Goal: Task Accomplishment & Management: Complete application form

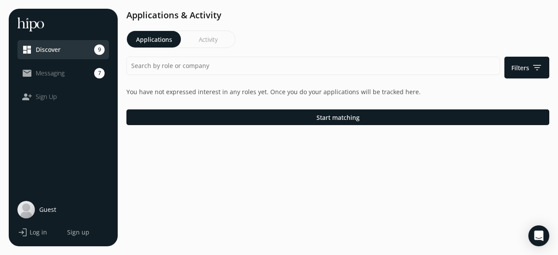
click at [63, 49] on link "dashboard Discover 9" at bounding box center [63, 49] width 83 height 10
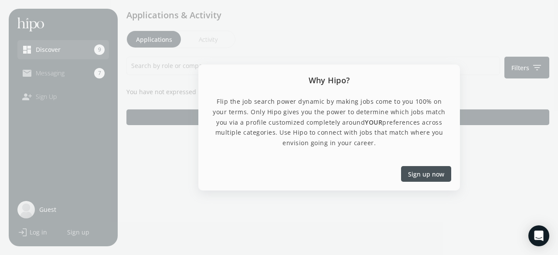
click at [434, 181] on div at bounding box center [426, 174] width 50 height 16
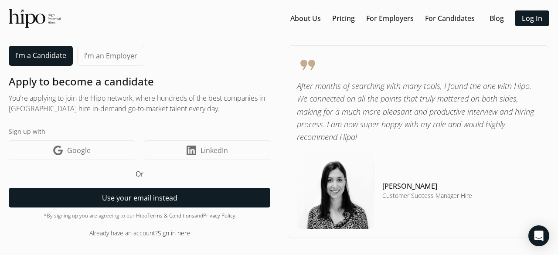
click at [158, 191] on button "Use your email instead" at bounding box center [140, 198] width 262 height 20
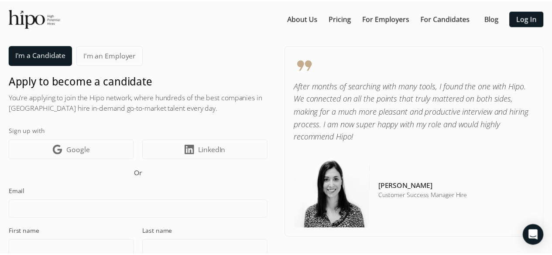
scroll to position [13, 0]
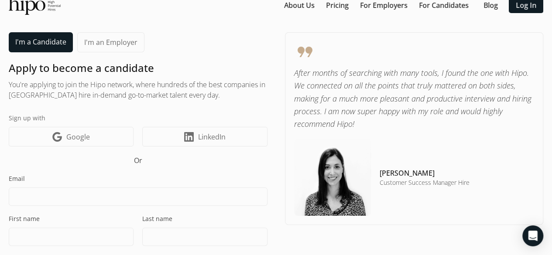
click at [156, 194] on input at bounding box center [138, 197] width 259 height 18
type input "[EMAIL_ADDRESS][DOMAIN_NAME]"
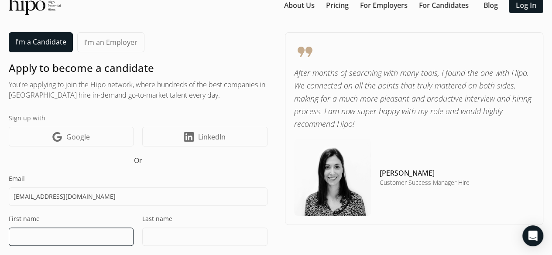
type input "[PERSON_NAME]"
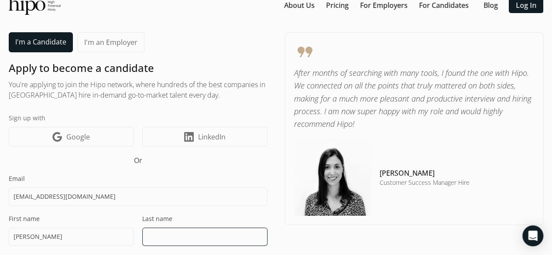
type input "[PERSON_NAME]"
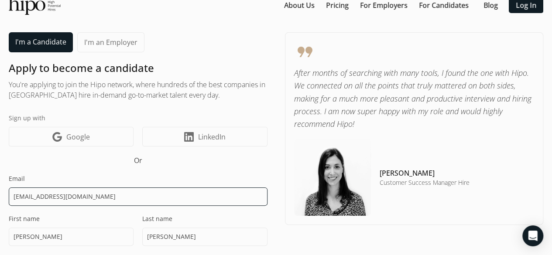
scroll to position [144, 0]
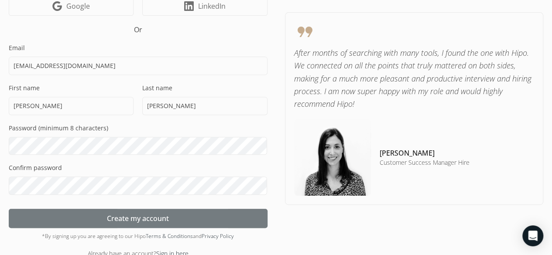
click at [151, 222] on span "Create my account" at bounding box center [138, 218] width 62 height 10
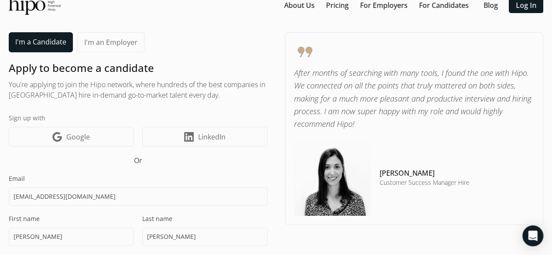
scroll to position [0, 0]
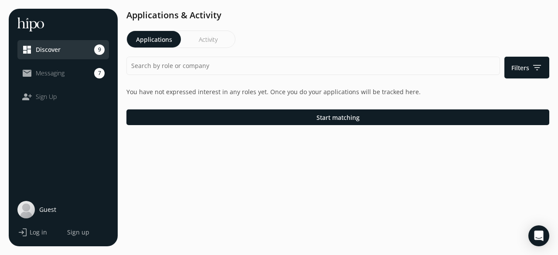
click at [207, 36] on button "Activity" at bounding box center [208, 39] width 54 height 17
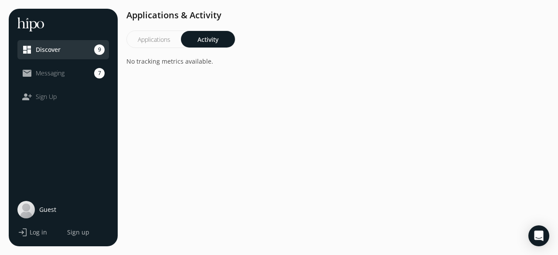
click at [156, 48] on div "Applications & Activity Applications Activity No tracking metrics available." at bounding box center [337, 39] width 423 height 61
click at [161, 30] on div "Applications & Activity Applications Activity No tracking metrics available." at bounding box center [337, 39] width 423 height 61
click at [65, 77] on link "mail_outline Messaging 7" at bounding box center [63, 73] width 83 height 10
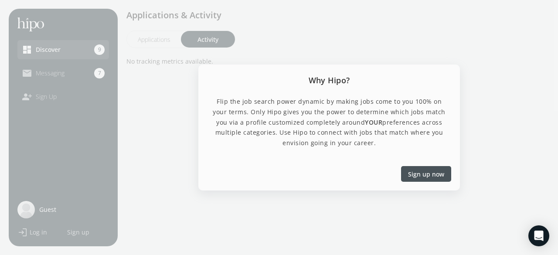
click at [434, 176] on span "Sign up now" at bounding box center [426, 173] width 36 height 9
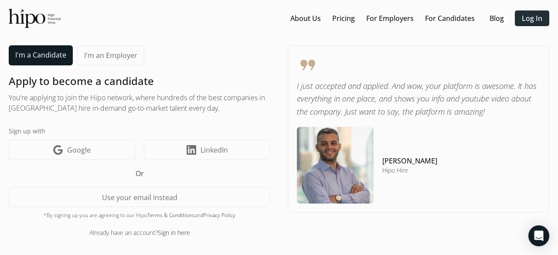
click at [527, 15] on link "Log In" at bounding box center [532, 18] width 20 height 10
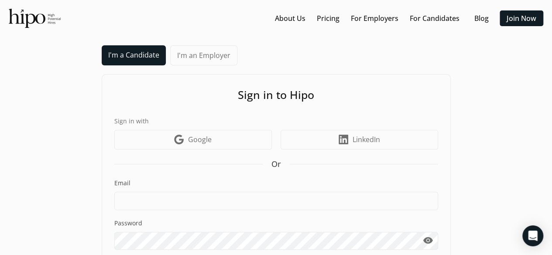
click at [174, 180] on label "Email" at bounding box center [276, 183] width 324 height 9
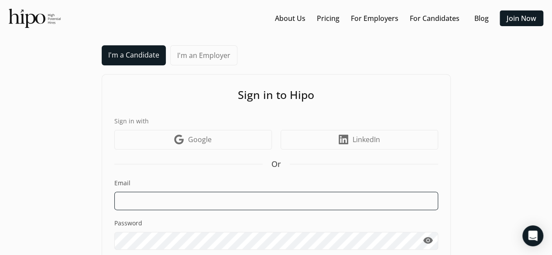
click at [156, 206] on input at bounding box center [276, 201] width 324 height 18
type input "[EMAIL_ADDRESS][DOMAIN_NAME]"
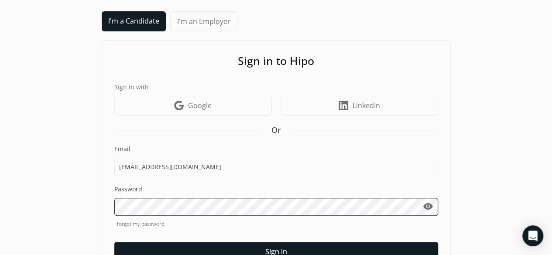
scroll to position [78, 0]
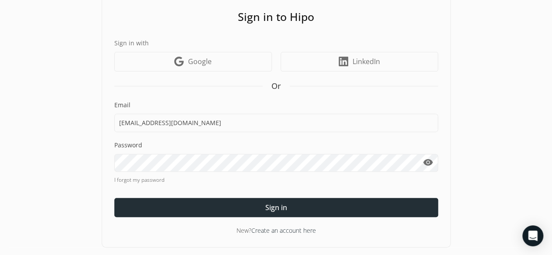
click at [271, 204] on span "Sign in" at bounding box center [276, 207] width 22 height 10
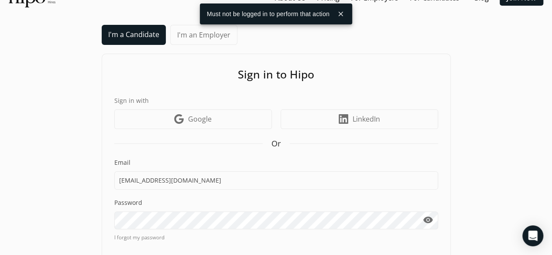
scroll to position [0, 0]
